Goal: Task Accomplishment & Management: Manage account settings

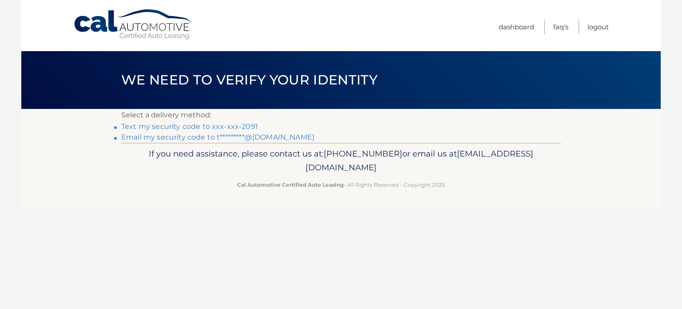
click at [241, 124] on link "Text my security code to xxx-xxx-2091" at bounding box center [189, 126] width 137 height 8
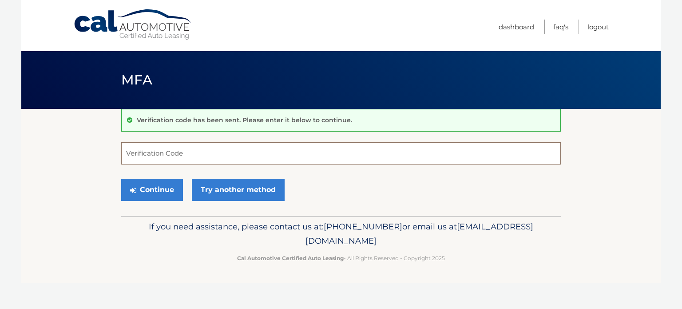
click at [184, 150] on input "Verification Code" at bounding box center [340, 153] width 439 height 22
type input "895513"
click at [164, 186] on button "Continue" at bounding box center [152, 189] width 62 height 22
click at [5, 147] on body "Cal Automotive Menu Dashboard FAQ's Logout MFA" at bounding box center [341, 154] width 682 height 309
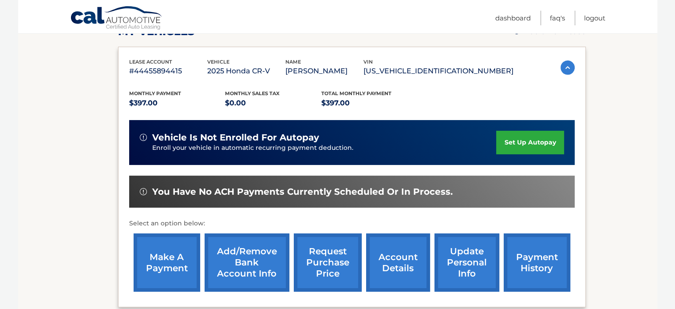
scroll to position [138, 0]
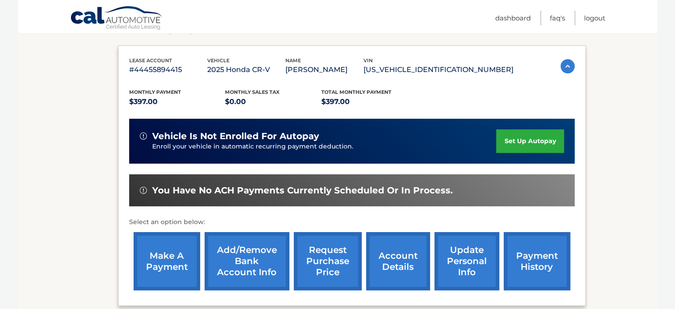
click at [546, 138] on link "set up autopay" at bounding box center [529, 141] width 67 height 24
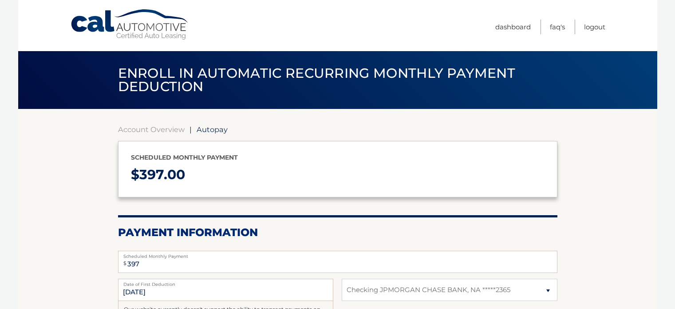
select select "ZDMzNWJkMDMtMmZiNy00YTUzLWI0MGMtZmY3YjY0YWFjYWEx"
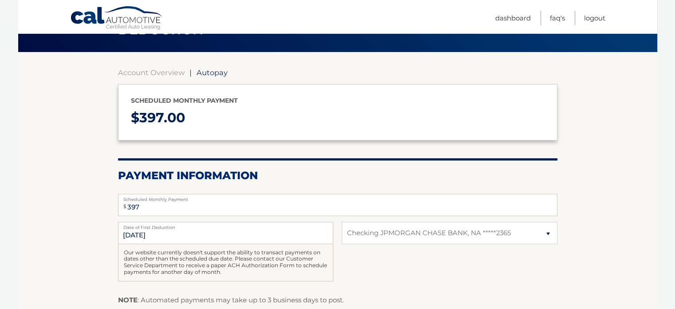
scroll to position [57, 0]
click at [646, 252] on section "Account Overview | Autopay Scheduled monthly payment $ 397.00 Payment Informati…" at bounding box center [337, 219] width 639 height 334
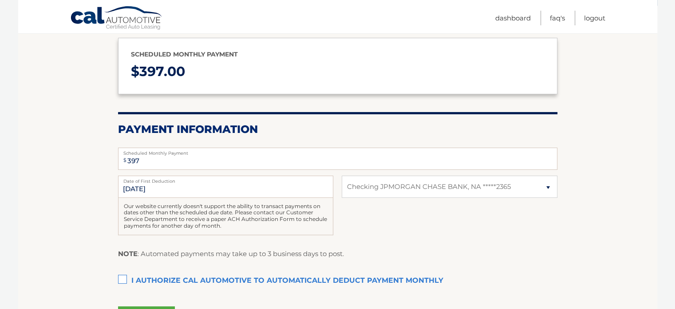
scroll to position [107, 0]
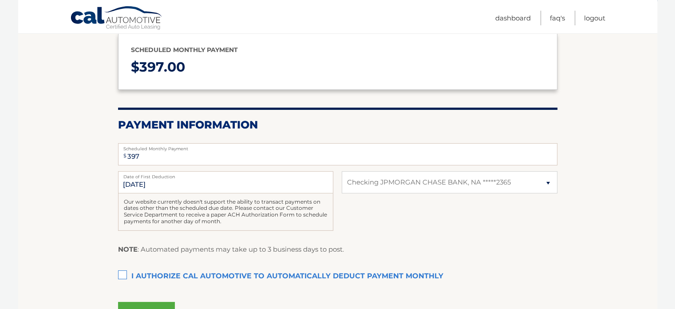
click at [120, 273] on label "I authorize cal automotive to automatically deduct payment monthly This checkbo…" at bounding box center [337, 276] width 439 height 18
click at [0, 0] on input "I authorize cal automotive to automatically deduct payment monthly This checkbo…" at bounding box center [0, 0] width 0 height 0
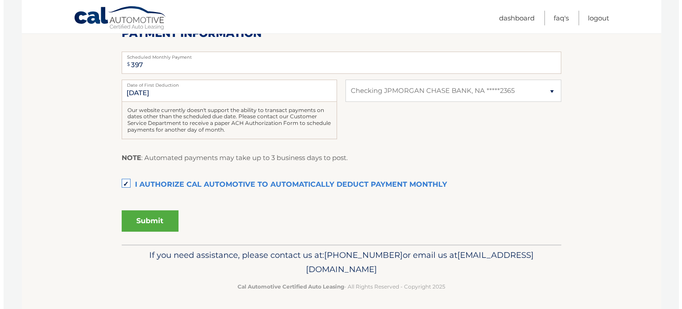
scroll to position [201, 0]
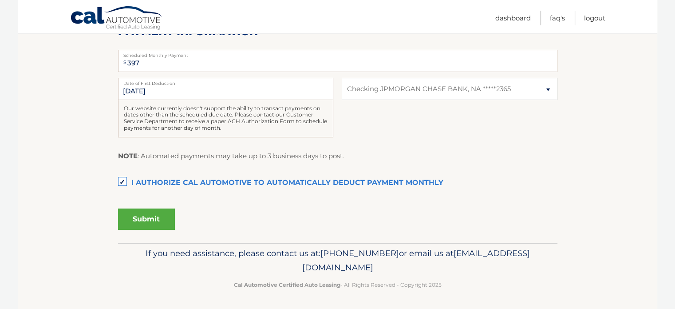
click at [142, 216] on button "Submit" at bounding box center [146, 218] width 57 height 21
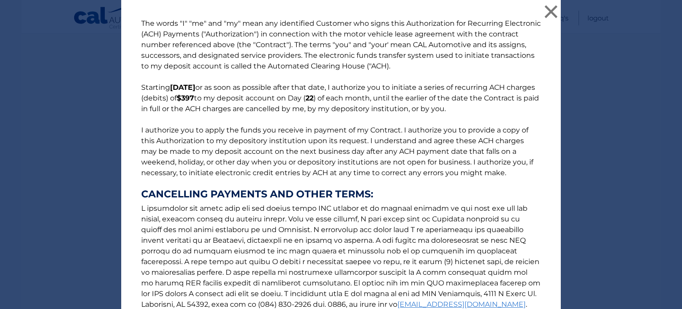
scroll to position [111, 0]
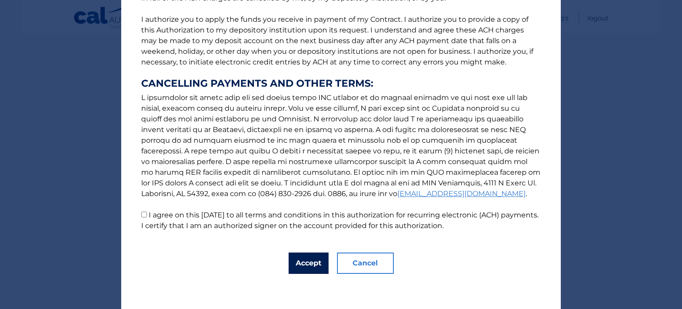
click at [314, 264] on button "Accept" at bounding box center [309, 262] width 40 height 21
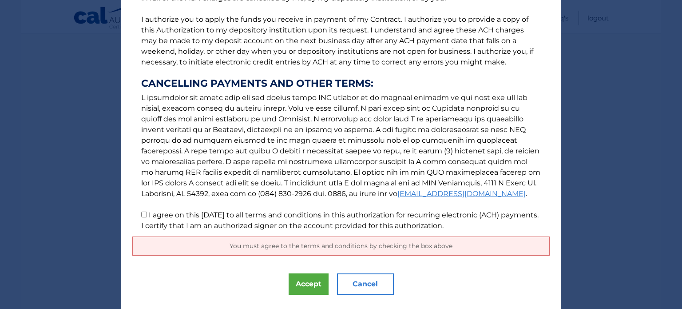
click at [141, 215] on input "I agree on this 09/03/2025 to all terms and conditions in this authorization fo…" at bounding box center [144, 214] width 6 height 6
checkbox input "true"
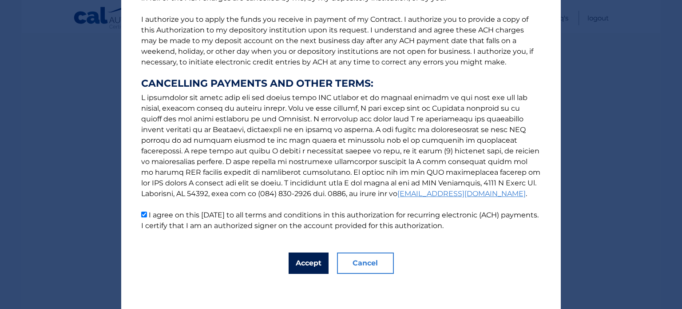
click at [310, 264] on button "Accept" at bounding box center [309, 262] width 40 height 21
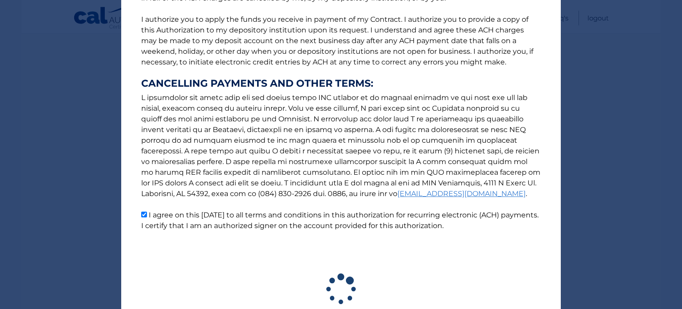
scroll to position [176, 0]
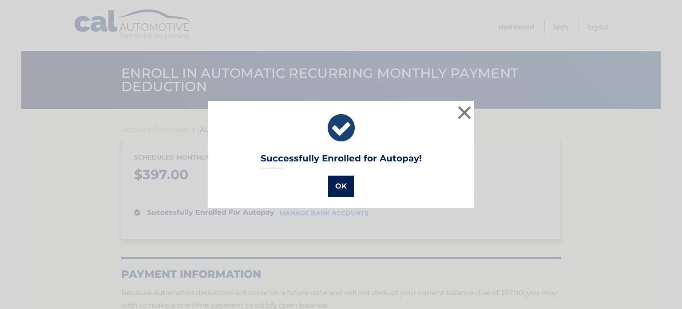
click at [339, 185] on button "OK" at bounding box center [341, 185] width 26 height 21
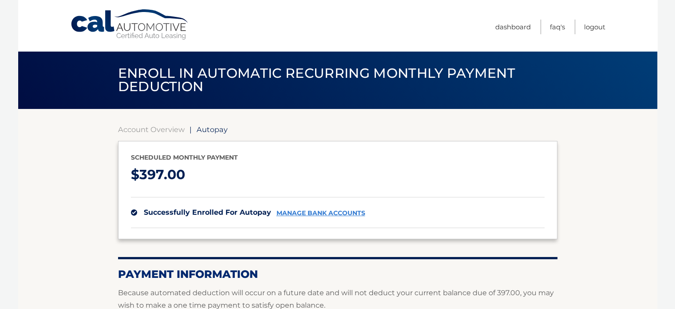
click at [327, 213] on link "manage bank accounts" at bounding box center [321, 213] width 89 height 8
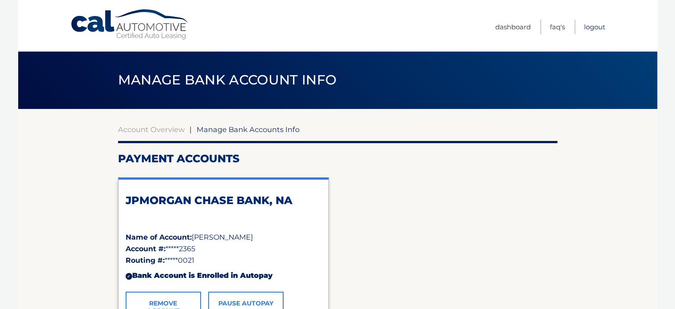
click at [604, 25] on link "Logout" at bounding box center [594, 27] width 21 height 15
